Goal: Task Accomplishment & Management: Use online tool/utility

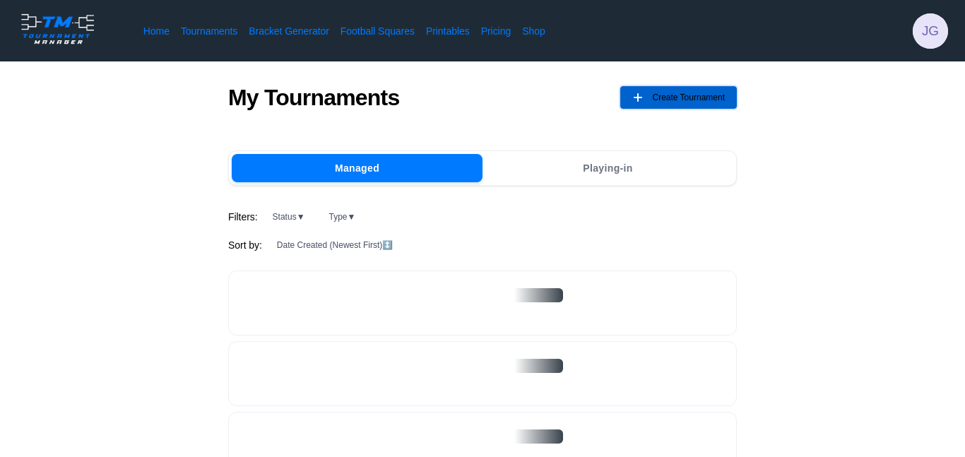
click at [721, 92] on span "Create Tournament" at bounding box center [688, 97] width 73 height 23
